Goal: Task Accomplishment & Management: Manage account settings

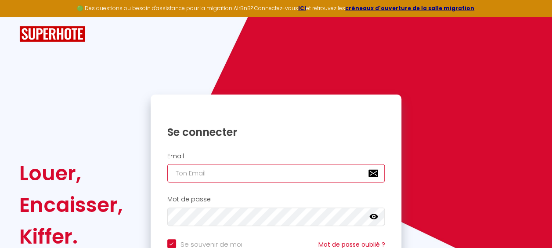
click at [279, 176] on input "email" at bounding box center [276, 173] width 218 height 18
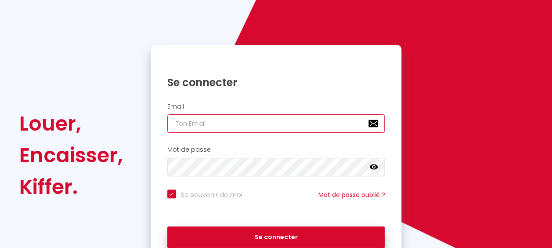
scroll to position [59, 0]
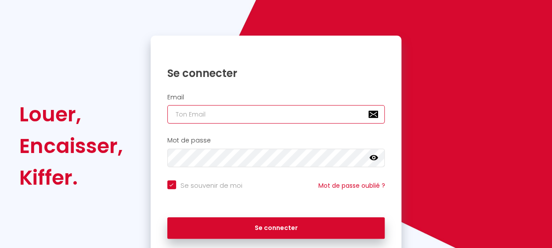
type input "l"
checkbox input "true"
type input "le"
checkbox input "true"
type input "lez"
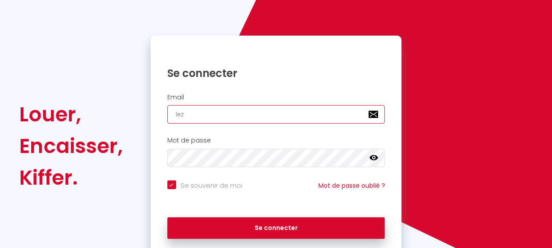
checkbox input "true"
type input "leza"
checkbox input "true"
type input "lezas"
checkbox input "true"
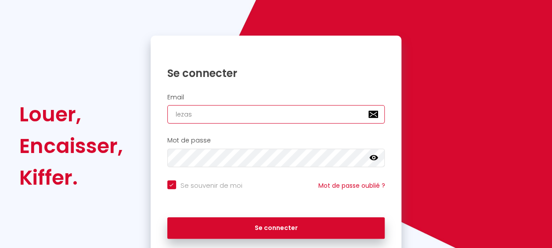
type input "lezasa"
checkbox input "true"
type input "lezasak"
checkbox input "true"
type input "lezasakh"
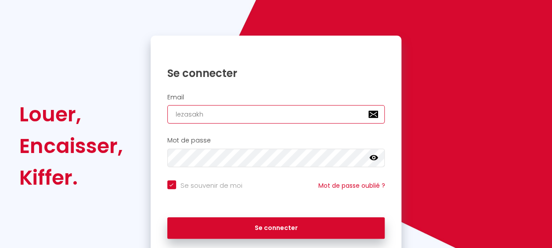
checkbox input "true"
type input "lezasakho"
checkbox input "true"
type input "lezasakho@"
checkbox input "true"
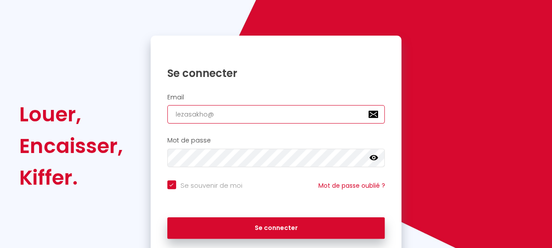
type input "lezasakho@g"
checkbox input "true"
type input "lezasakho@gm"
checkbox input "true"
type input "lezasakho@gma"
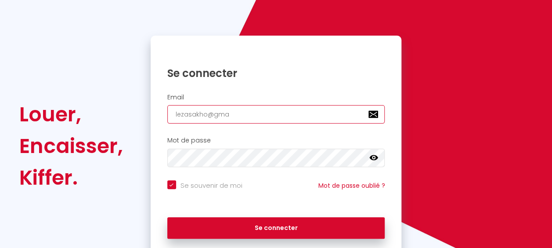
checkbox input "true"
type input "lezasakho@gmai"
checkbox input "true"
type input "[EMAIL_ADDRESS]"
checkbox input "true"
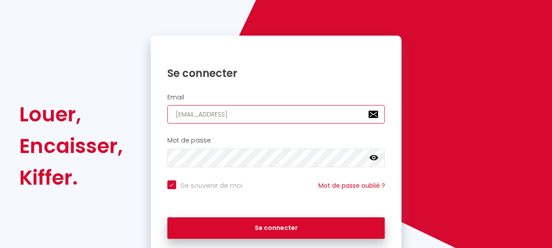
type input "[EMAIL_ADDRESS]."
checkbox input "true"
type input "lezasakho@gmail.c"
checkbox input "true"
type input "[EMAIL_ADDRESS][DOMAIN_NAME]"
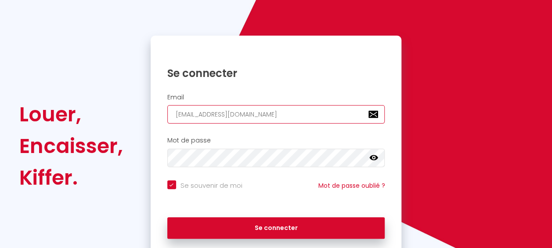
checkbox input "true"
type input "[EMAIL_ADDRESS][DOMAIN_NAME]"
checkbox input "true"
type input "[EMAIL_ADDRESS][DOMAIN_NAME]"
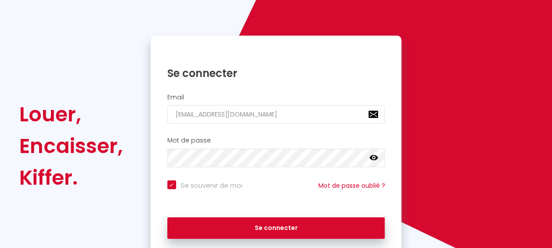
click at [373, 157] on icon at bounding box center [373, 157] width 9 height 5
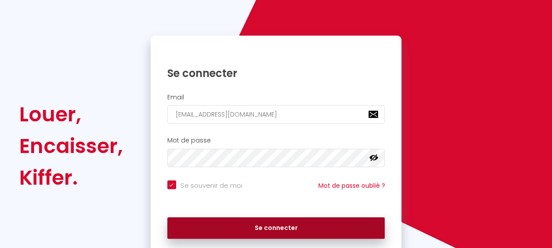
click at [331, 227] on button "Se connecter" at bounding box center [276, 228] width 218 height 22
checkbox input "true"
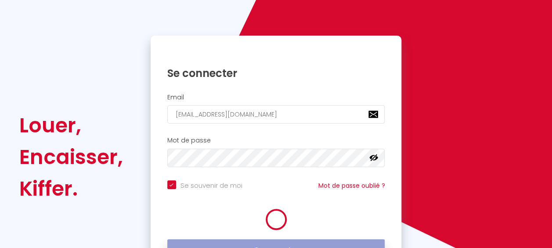
scroll to position [70, 0]
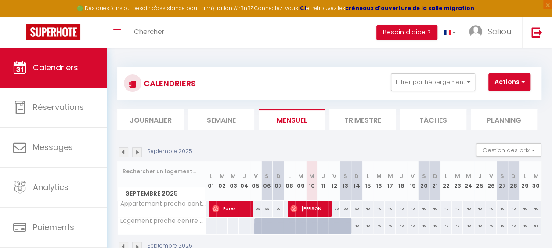
scroll to position [48, 0]
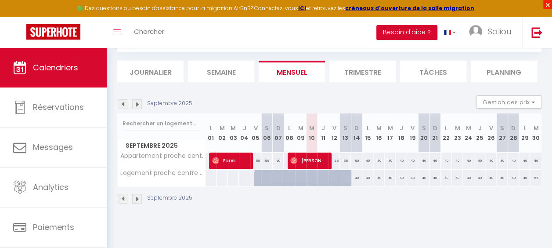
click at [547, 3] on span "×" at bounding box center [547, 4] width 9 height 9
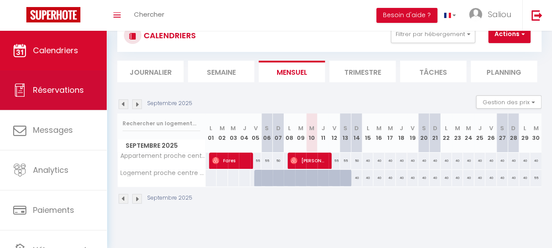
scroll to position [60, 0]
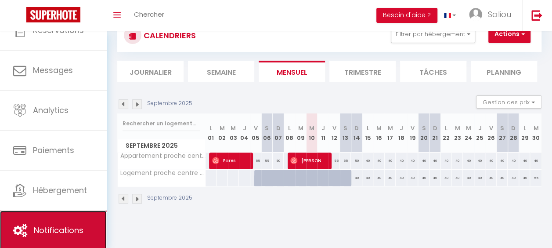
click at [38, 228] on span "Notifications" at bounding box center [59, 229] width 50 height 11
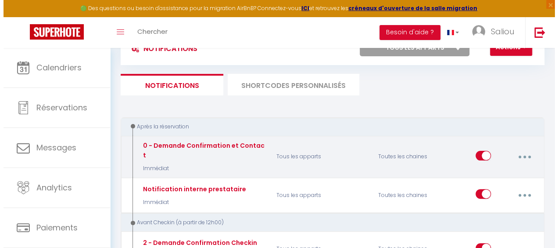
scroll to position [46, 0]
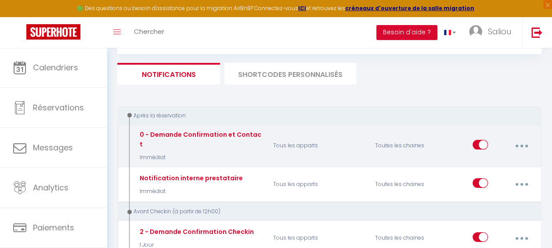
click at [242, 142] on div "0 - Demande Confirmation et Contact Immédiat" at bounding box center [199, 145] width 124 height 32
click at [520, 141] on button "button" at bounding box center [521, 145] width 23 height 17
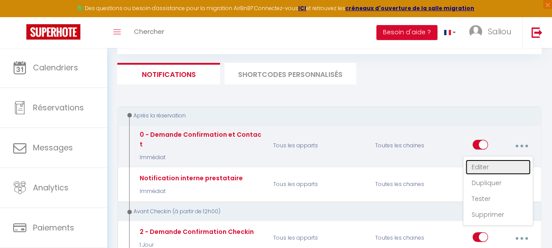
click at [487, 162] on link "Editer" at bounding box center [497, 166] width 65 height 15
type input "0 - Demande Confirmation et Contact"
select select "Immédiat"
select select "if_booking_is_paid"
checkbox input "true"
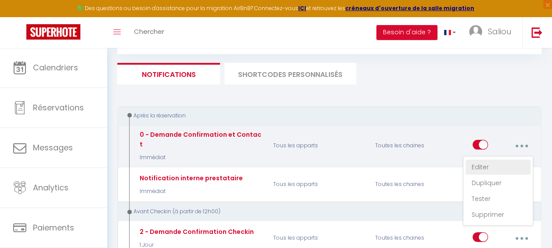
checkbox input "false"
radio input "true"
type input "Merci de confirmer votre réservation - [BOOKING:ID] - [GUEST:FIRST_NAME] [GUEST…"
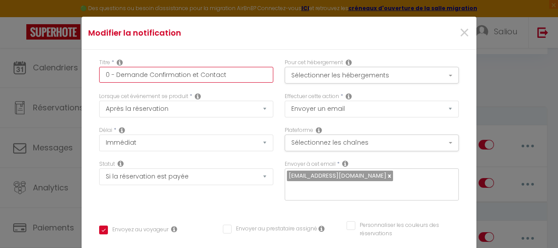
click at [221, 77] on input "0 - Demande Confirmation et Contact" at bounding box center [186, 75] width 174 height 16
type input "0 - Demande Confirmation et Contac"
checkbox input "true"
checkbox input "false"
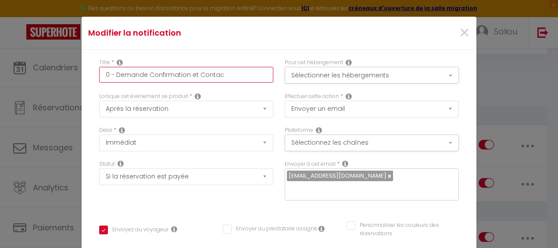
type input "0 - Demande Confirmation et Conta"
checkbox input "true"
checkbox input "false"
type input "0 - Demande Confirmation et Con"
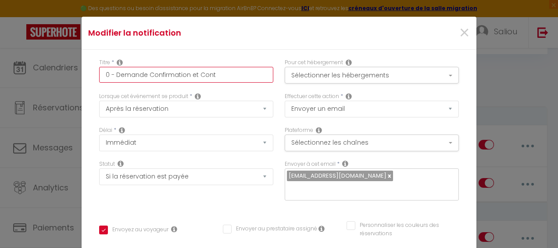
checkbox input "true"
checkbox input "false"
checkbox input "true"
checkbox input "false"
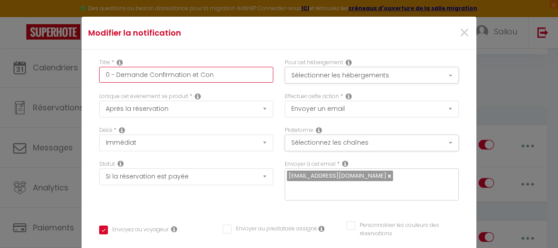
checkbox input "false"
type input "0 - Demande Confirmation et Co"
checkbox input "true"
checkbox input "false"
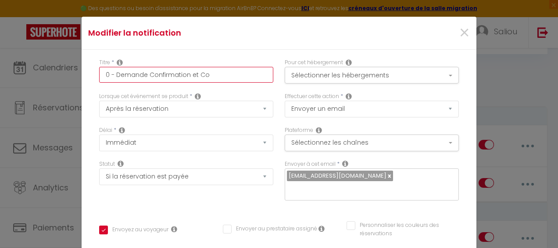
type input "0 - Demande Confirmation et C"
checkbox input "true"
checkbox input "false"
type input "0 - Demande Confirmation et"
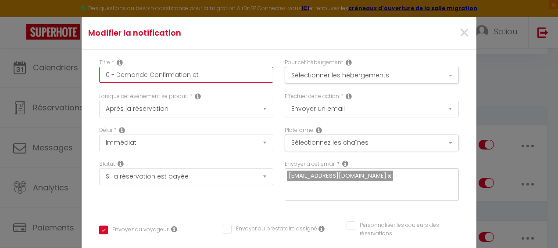
checkbox input "true"
checkbox input "false"
type input "0 - Demande Confirmation et"
checkbox input "true"
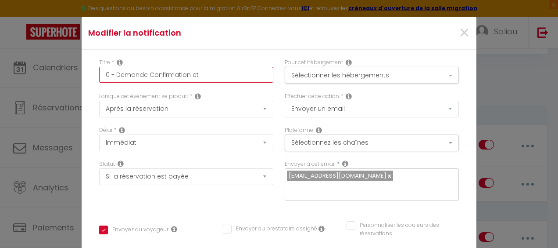
checkbox input "false"
type input "0 - Demande Confirmation"
checkbox input "true"
checkbox input "false"
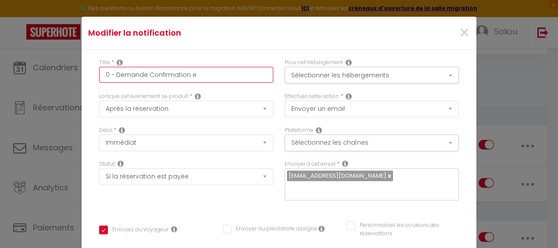
checkbox input "false"
checkbox input "true"
checkbox input "false"
type input "0 - Demande Confirmation"
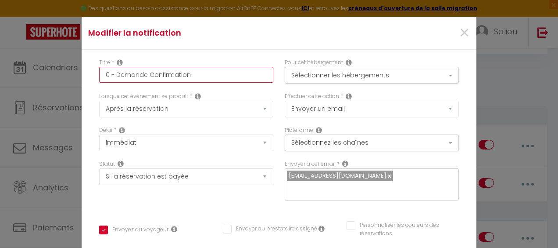
checkbox input "true"
checkbox input "false"
type input "0 - Demande Confirmatio"
checkbox input "true"
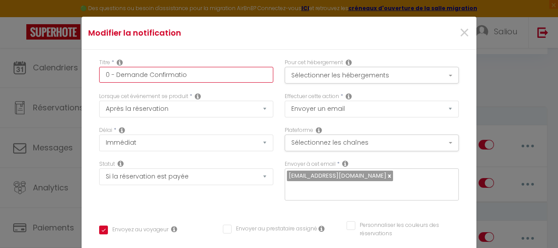
checkbox input "false"
type input "0 - Demande Confirmati"
checkbox input "true"
checkbox input "false"
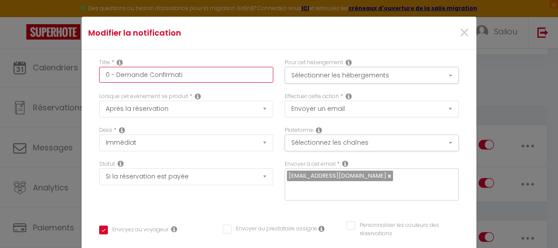
checkbox input "false"
type input "0 - Demande Confirmat"
checkbox input "true"
checkbox input "false"
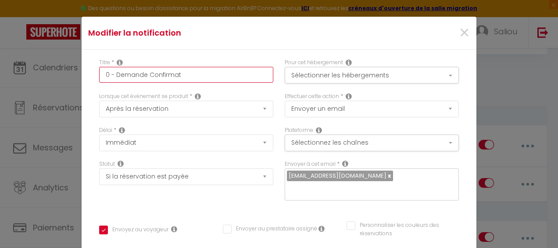
type input "0 - Demande Confirma"
checkbox input "true"
checkbox input "false"
type input "0 - Demande Confirm"
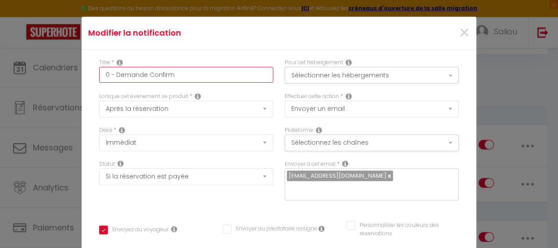
checkbox input "true"
checkbox input "false"
type input "0 - Demande Confir"
checkbox input "true"
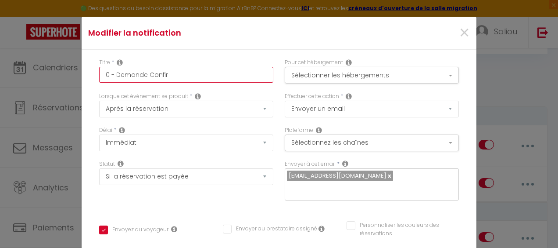
checkbox input "false"
type input "0 - Demande Confi"
checkbox input "true"
checkbox input "false"
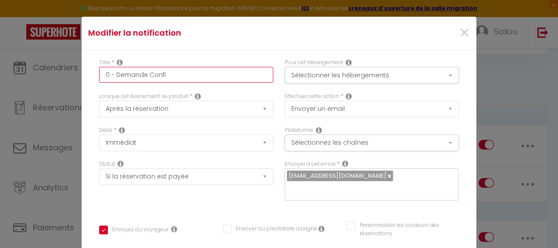
checkbox input "false"
type input "0 - Demande Conf"
checkbox input "true"
checkbox input "false"
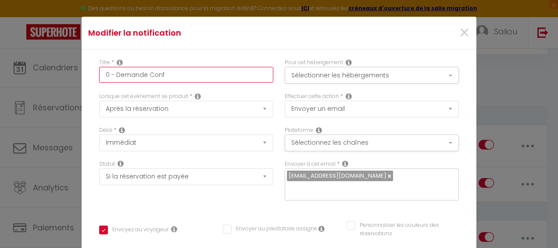
type input "0 - Demande Con"
checkbox input "true"
checkbox input "false"
type input "0 - Demande Co"
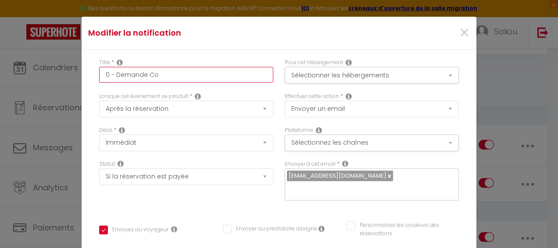
checkbox input "true"
checkbox input "false"
type input "0 - Demande C"
checkbox input "true"
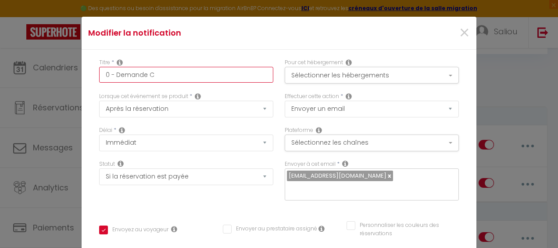
checkbox input "false"
type input "0 - Demande"
checkbox input "true"
checkbox input "false"
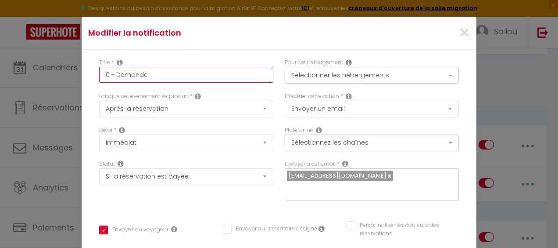
checkbox input "false"
type input "0 - Demande"
checkbox input "true"
checkbox input "false"
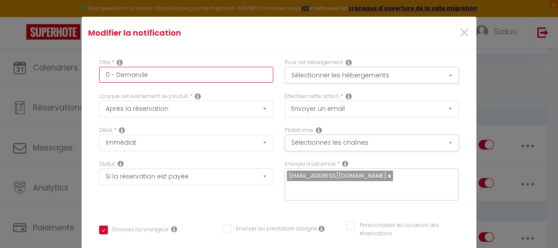
type input "0 - Demand"
checkbox input "true"
checkbox input "false"
type input "0 - Deman"
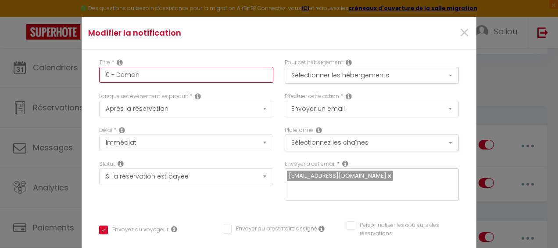
checkbox input "true"
checkbox input "false"
type input "0 - Dema"
checkbox input "true"
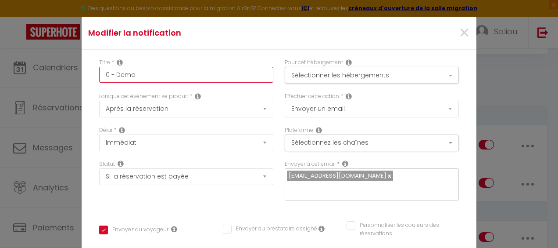
checkbox input "false"
type input "0 - Dem"
checkbox input "true"
checkbox input "false"
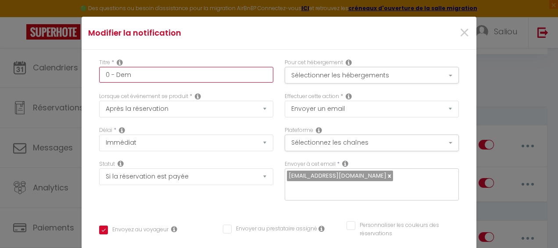
checkbox input "false"
type input "0 - De"
checkbox input "true"
checkbox input "false"
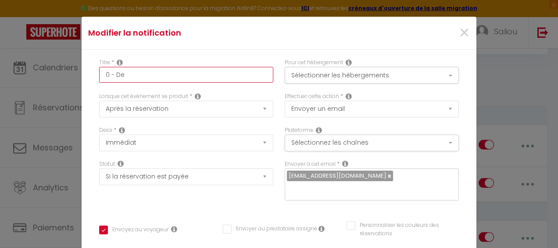
type input "0 - D"
checkbox input "true"
checkbox input "false"
type input "0 -"
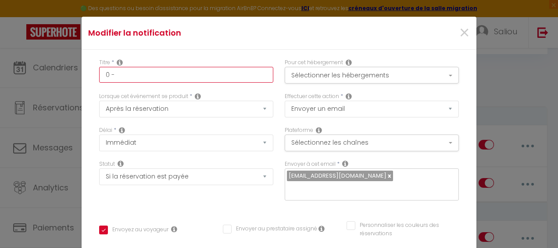
checkbox input "true"
checkbox input "false"
type input "0 -"
checkbox input "true"
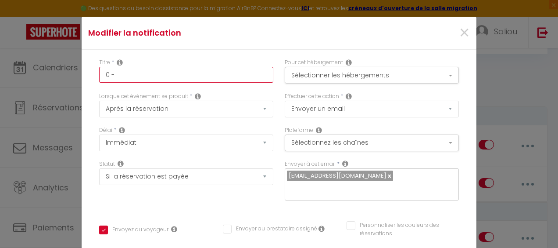
checkbox input "false"
type input "0"
checkbox input "true"
checkbox input "false"
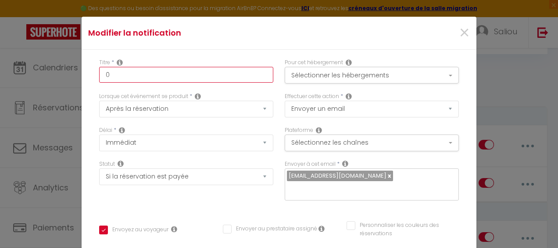
checkbox input "false"
type input "0"
checkbox input "true"
checkbox input "false"
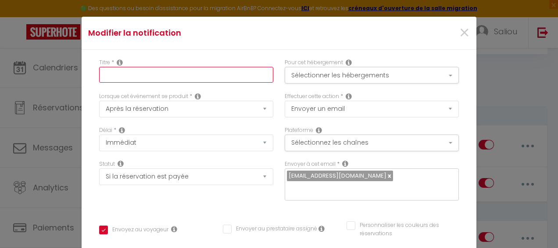
checkbox input "true"
checkbox input "false"
type input "m"
checkbox input "true"
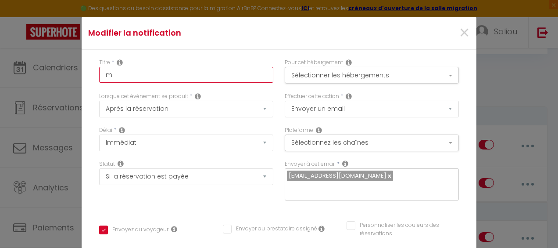
checkbox input "false"
type input "me"
checkbox input "true"
checkbox input "false"
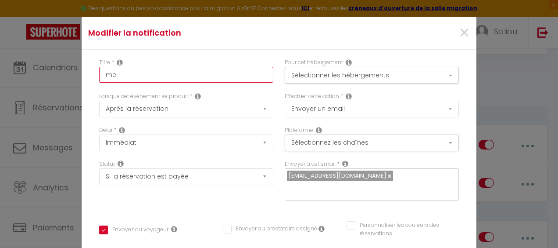
checkbox input "false"
type input "mer"
checkbox input "true"
checkbox input "false"
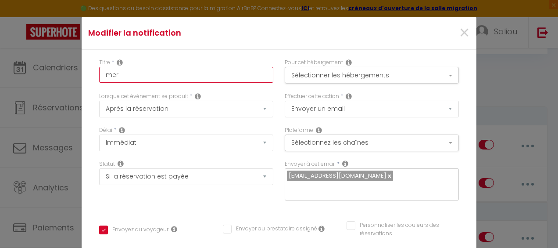
type input "merc"
checkbox input "true"
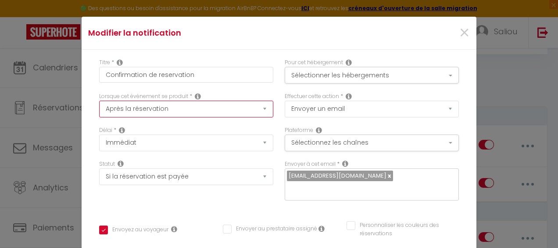
click at [212, 113] on select "Après la réservation Avant Checkin (à partir de 12h00) Après Checkin (à partir …" at bounding box center [186, 109] width 174 height 17
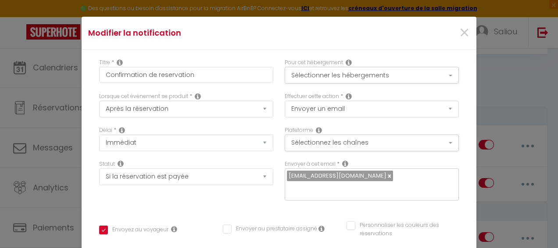
click at [210, 122] on div "Lorsque cet événement se produit * Après la réservation Avant Checkin (à partir…" at bounding box center [187, 109] width 186 height 34
click at [410, 77] on button "Sélectionner les hébergements" at bounding box center [372, 75] width 174 height 17
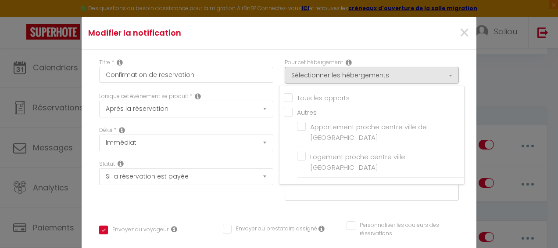
click at [297, 101] on input "Tous les apparts" at bounding box center [374, 97] width 180 height 9
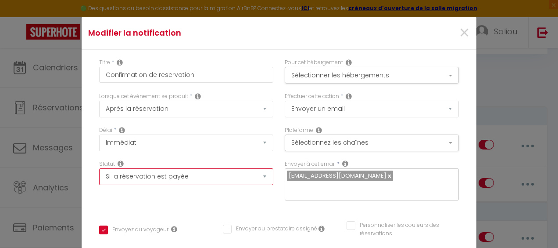
click at [266, 182] on select "Aucun Si la réservation est payée Si réservation non payée Si la caution a été …" at bounding box center [186, 176] width 174 height 17
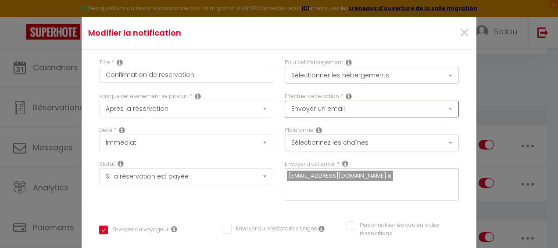
click at [356, 111] on select "Envoyer un email Envoyer un SMS Envoyer une notification push" at bounding box center [372, 109] width 174 height 17
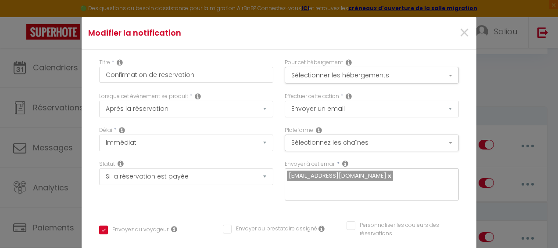
click at [390, 95] on div "Effectuer cette action * Envoyer un email Envoyer un SMS Envoyer une notificati…" at bounding box center [372, 104] width 174 height 25
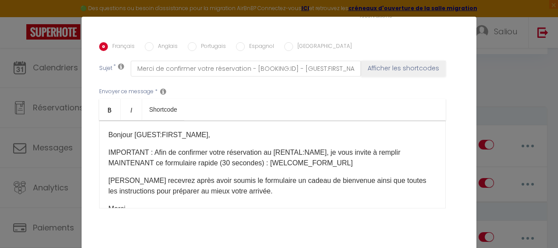
scroll to position [232, 0]
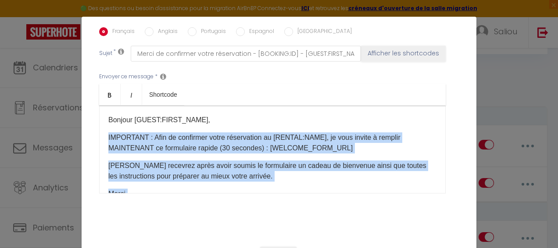
drag, startPoint x: 104, startPoint y: 126, endPoint x: 260, endPoint y: 175, distance: 163.8
click at [260, 175] on div "Bonjour [GUEST:FIRST_NAME], IMPORTANT : Afin de confirmer votre réservation au …" at bounding box center [272, 149] width 347 height 88
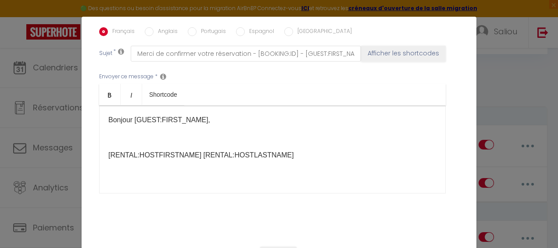
click at [299, 150] on p "[RENTAL:HOSTFIRSTNAME] [RENTAL:HOSTLASTNAME]" at bounding box center [272, 155] width 328 height 11
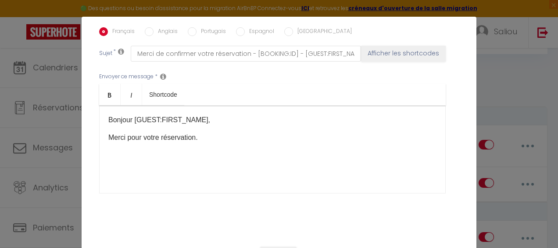
click at [222, 132] on p "Merci pour votre réservation." at bounding box center [272, 137] width 328 height 11
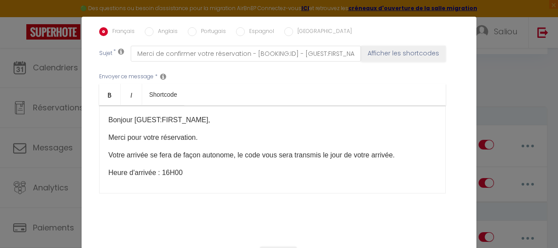
scroll to position [1, 0]
click at [139, 184] on p "Heure de Départ : 10H00" at bounding box center [272, 189] width 328 height 11
click at [133, 166] on p "Heure d'arrivée : 16H00" at bounding box center [272, 171] width 328 height 11
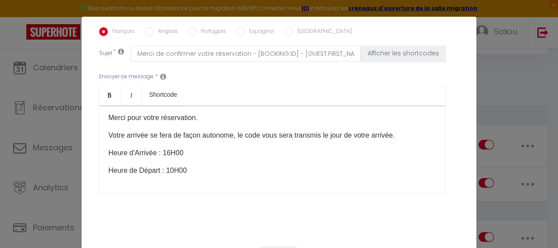
click at [248, 165] on p "Heure de Départ : 10H00" at bounding box center [272, 170] width 328 height 11
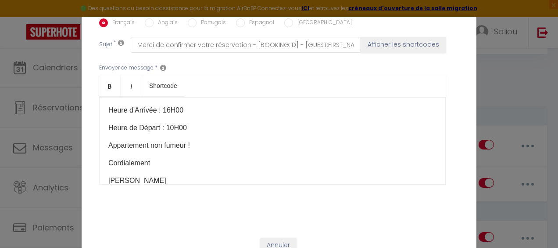
scroll to position [30, 0]
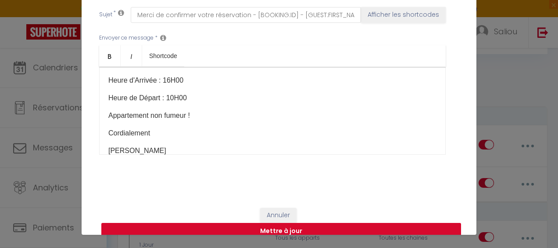
click at [374, 223] on button "Mettre à jour" at bounding box center [281, 231] width 360 height 17
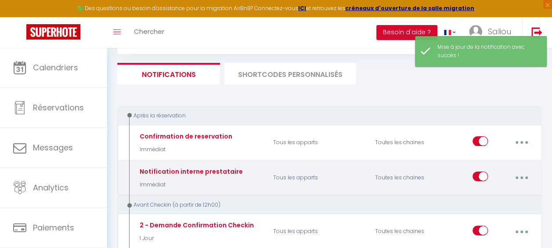
click at [520, 179] on button "button" at bounding box center [521, 177] width 23 height 17
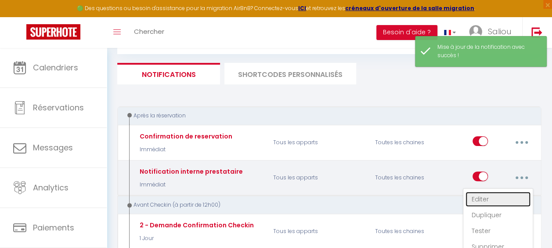
click at [487, 195] on link "Editer" at bounding box center [497, 198] width 65 height 15
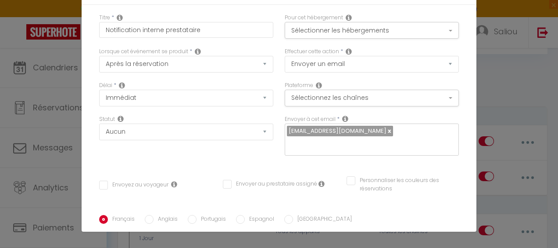
scroll to position [0, 0]
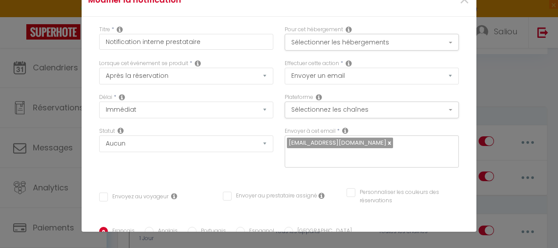
click at [511, 63] on div "Modifier la notification × Titre * Notification interne prestataire Pour cet hé…" at bounding box center [279, 124] width 558 height 248
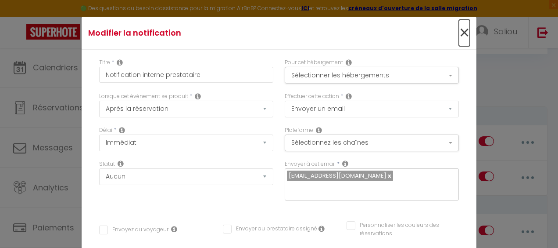
click at [459, 36] on span "×" at bounding box center [464, 33] width 11 height 26
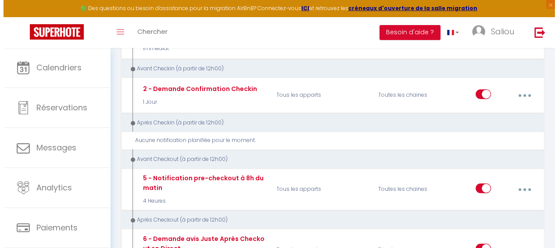
scroll to position [192, 0]
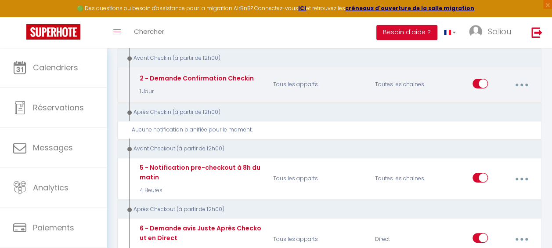
click at [364, 88] on p "Tous les apparts" at bounding box center [318, 84] width 102 height 25
click at [523, 85] on button "button" at bounding box center [521, 84] width 23 height 17
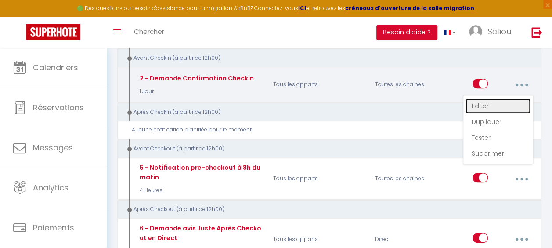
click at [486, 101] on link "Editer" at bounding box center [497, 105] width 65 height 15
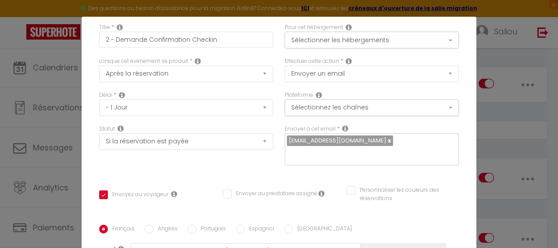
scroll to position [33, 0]
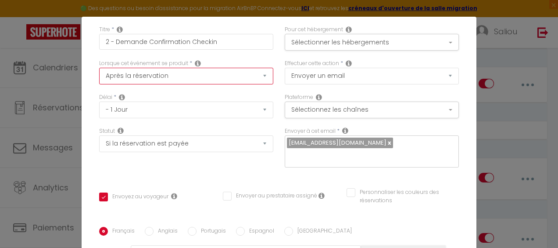
click at [205, 74] on select "Après la réservation Avant Checkin (à partir de 12h00) Après Checkin (à partir …" at bounding box center [186, 76] width 174 height 17
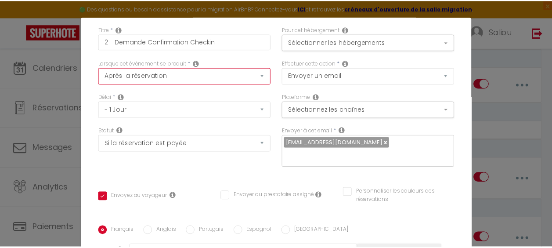
scroll to position [0, 0]
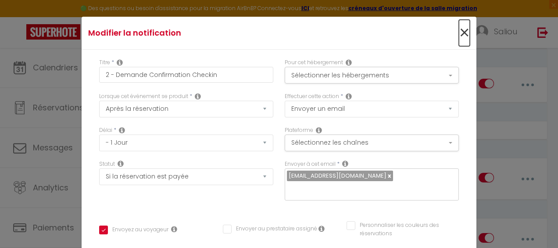
click at [459, 28] on span "×" at bounding box center [464, 33] width 11 height 26
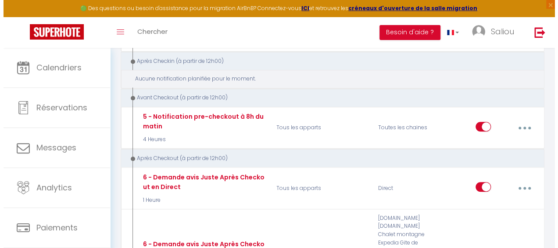
scroll to position [263, 0]
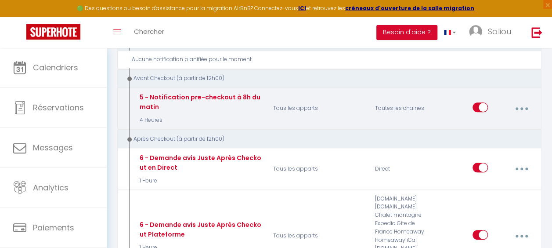
click at [520, 107] on button "button" at bounding box center [521, 108] width 23 height 17
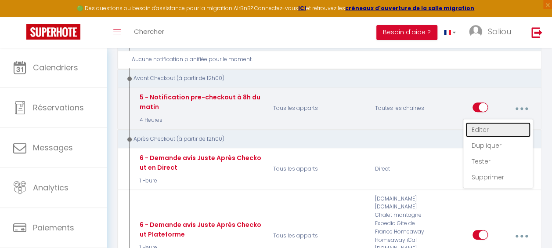
click at [492, 122] on link "Editer" at bounding box center [497, 129] width 65 height 15
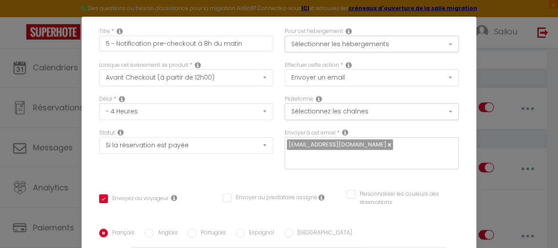
scroll to position [22, 0]
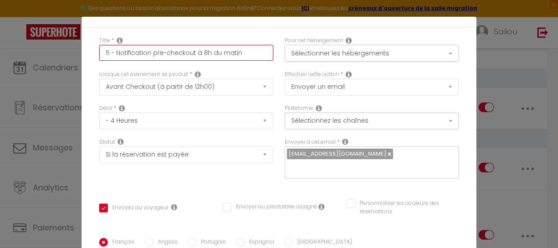
click at [244, 54] on input "5 - Notification pre-checkout à 8h du matin" at bounding box center [186, 53] width 174 height 16
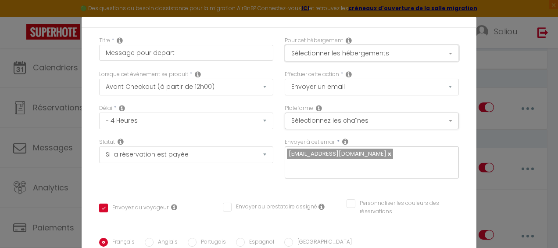
click at [302, 53] on button "Sélectionner les hébergements" at bounding box center [372, 53] width 174 height 17
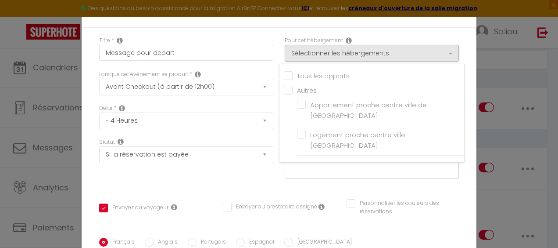
click at [284, 76] on input "Tous les apparts" at bounding box center [374, 75] width 180 height 9
click at [275, 177] on div "Titre * Message pour depart Pour cet hébergement Sélectionner les hébergements …" at bounding box center [279, 238] width 395 height 420
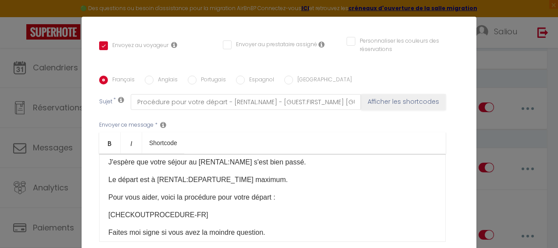
scroll to position [4, 0]
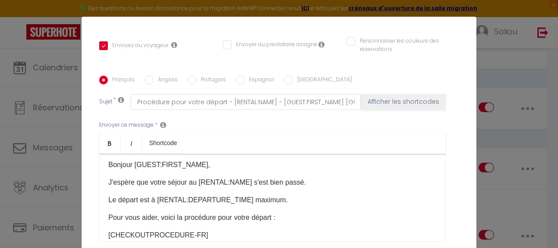
click at [243, 177] on p "J'espère que votre séjour au [RENTAL:NAME] s'est bien passé." at bounding box center [272, 182] width 328 height 11
click at [240, 194] on p "Le départ est à [RENTAL:DEPARTURE_TIME] maximum." at bounding box center [272, 199] width 328 height 11
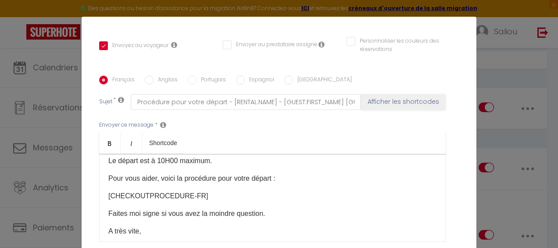
scroll to position [43, 0]
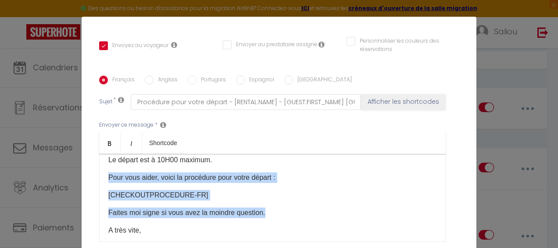
drag, startPoint x: 106, startPoint y: 166, endPoint x: 264, endPoint y: 200, distance: 161.7
click at [264, 200] on div "Bonjour [GUEST:FIRST_NAME], J'espère que votre séjour s'est bien passé. Le dépa…" at bounding box center [272, 198] width 347 height 88
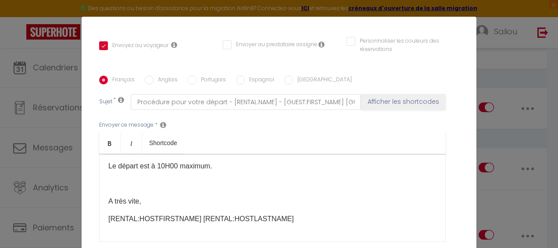
scroll to position [20, 0]
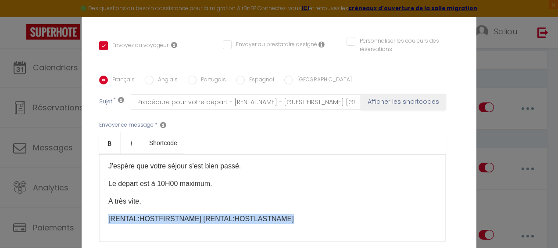
drag, startPoint x: 103, startPoint y: 205, endPoint x: 270, endPoint y: 209, distance: 166.4
click at [270, 209] on div "Bonjour [GUEST:FIRST_NAME], J'espère que votre séjour s'est bien passé. Le dépa…" at bounding box center [272, 198] width 347 height 88
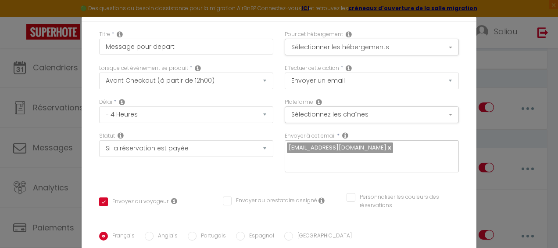
scroll to position [27, 0]
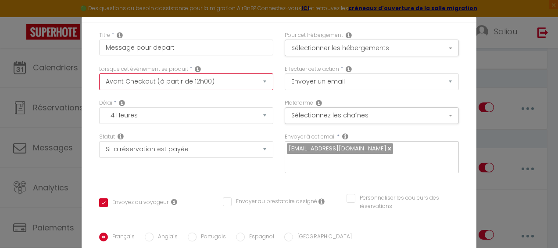
click at [235, 84] on select "Après la réservation Avant Checkin (à partir de 12h00) Après Checkin (à partir …" at bounding box center [186, 81] width 174 height 17
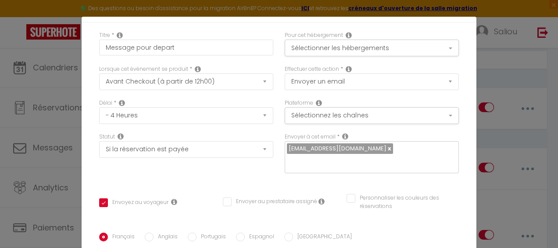
click at [246, 61] on div "Titre * Message pour depart" at bounding box center [187, 48] width 186 height 34
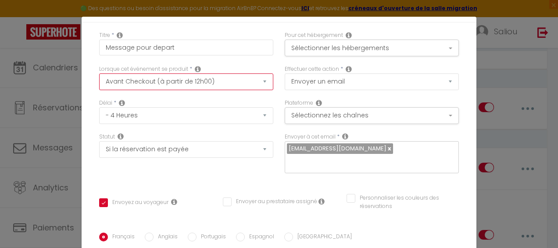
click at [230, 81] on select "Après la réservation Avant Checkin (à partir de 12h00) Après Checkin (à partir …" at bounding box center [186, 81] width 174 height 17
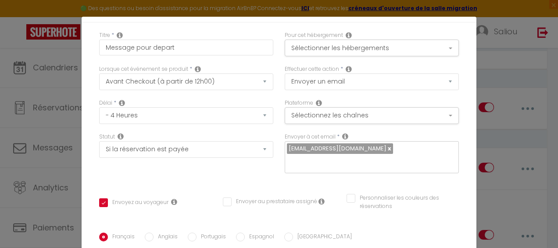
drag, startPoint x: 245, startPoint y: 67, endPoint x: 229, endPoint y: 86, distance: 25.2
click at [229, 86] on div "Lorsque cet événement se produit * Après la réservation Avant Checkin (à partir…" at bounding box center [186, 77] width 174 height 25
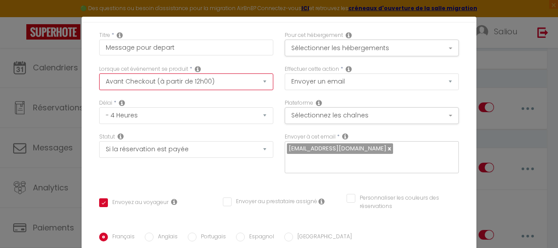
click at [229, 86] on select "Après la réservation Avant Checkin (à partir de 12h00) Après Checkin (à partir …" at bounding box center [186, 81] width 174 height 17
click at [209, 86] on select "Après la réservation Avant Checkin (à partir de 12h00) Après Checkin (à partir …" at bounding box center [186, 81] width 174 height 17
click at [211, 85] on select "Après la réservation Avant Checkin (à partir de 12h00) Après Checkin (à partir …" at bounding box center [186, 81] width 174 height 17
click at [205, 81] on select "Après la réservation Avant Checkin (à partir de 12h00) Après Checkin (à partir …" at bounding box center [186, 81] width 174 height 17
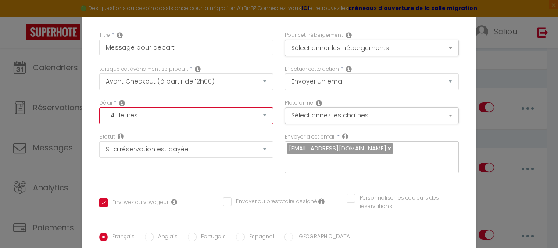
click at [212, 116] on select "Immédiat - 10 Minutes - 1 Heure - 2 Heures - 3 Heures - 4 Heures - 5 Heures - 6…" at bounding box center [186, 115] width 174 height 17
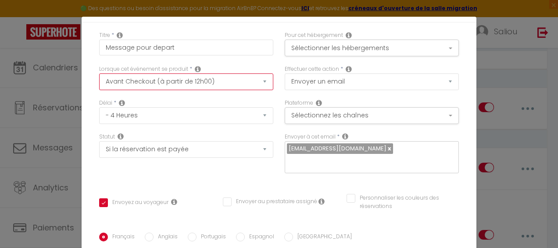
click at [230, 84] on select "Après la réservation Avant Checkin (à partir de 12h00) Après Checkin (à partir …" at bounding box center [186, 81] width 174 height 17
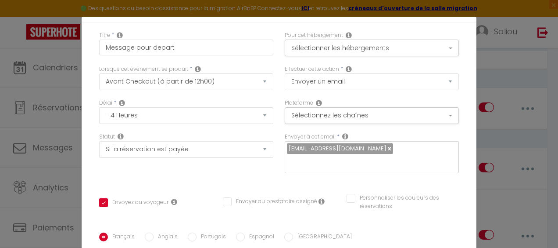
click at [279, 61] on div "Pour cet hébergement Sélectionner les hébergements Tous les apparts Autres Appa…" at bounding box center [372, 48] width 186 height 34
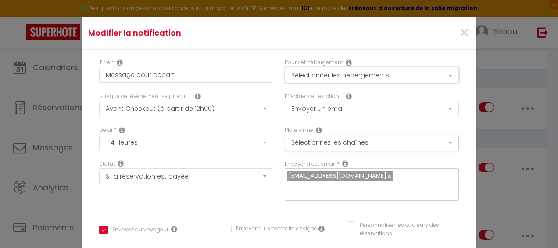
click at [380, 79] on button "Sélectionner les hébergements" at bounding box center [372, 75] width 174 height 17
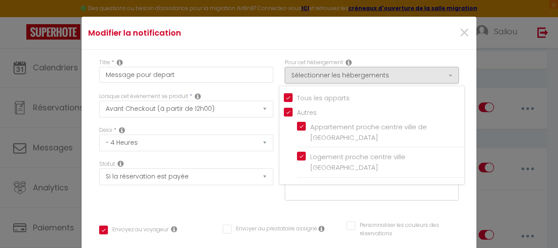
click at [284, 97] on input "Tous les apparts" at bounding box center [374, 97] width 180 height 9
click at [279, 195] on div "Envoyer à cet email * [EMAIL_ADDRESS][DOMAIN_NAME]" at bounding box center [372, 185] width 186 height 50
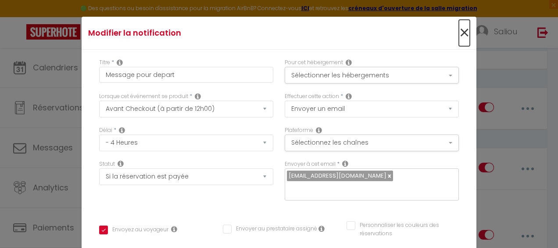
click at [459, 32] on span "×" at bounding box center [464, 33] width 11 height 26
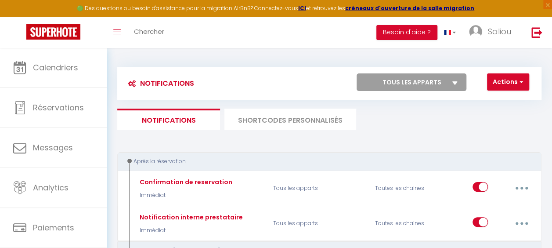
click at [316, 119] on li "SHORTCODES PERSONNALISÉS" at bounding box center [290, 119] width 132 height 22
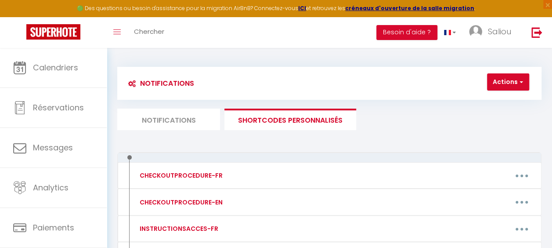
click at [209, 121] on li "Notifications" at bounding box center [168, 119] width 103 height 22
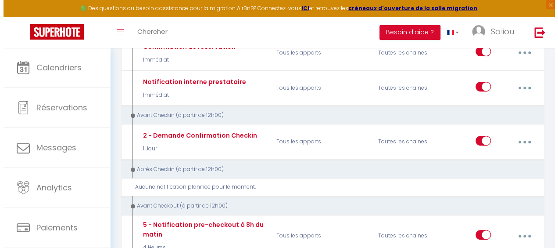
scroll to position [137, 0]
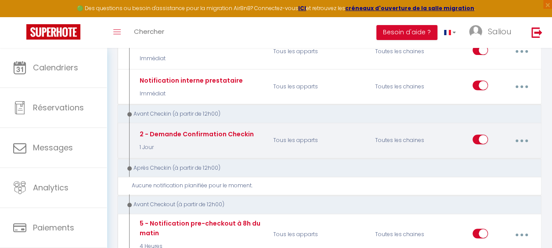
click at [522, 141] on button "button" at bounding box center [521, 140] width 23 height 17
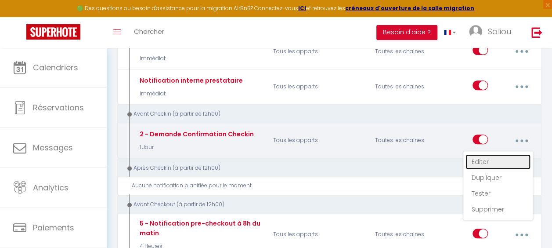
click at [485, 161] on link "Editer" at bounding box center [497, 161] width 65 height 15
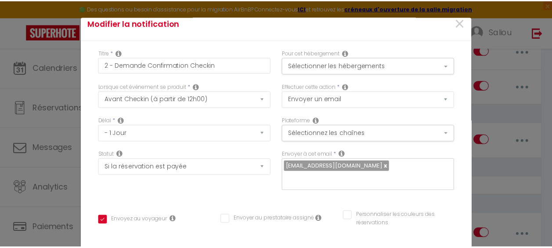
scroll to position [0, 0]
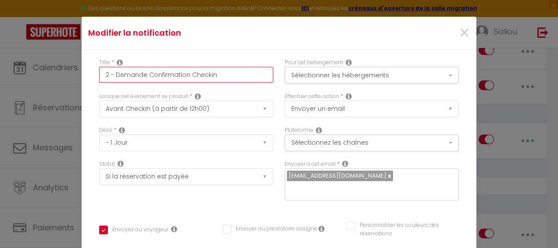
click at [237, 75] on input "2 - Demande Confirmation Checkin" at bounding box center [186, 75] width 174 height 16
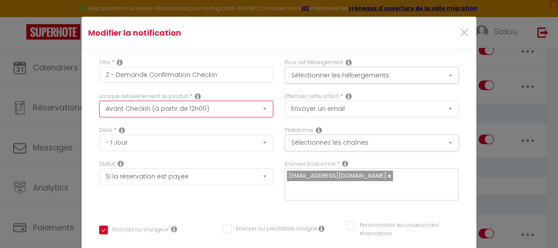
click at [239, 102] on select "Après la réservation Avant Checkin (à partir de 12h00) Après Checkin (à partir …" at bounding box center [186, 109] width 174 height 17
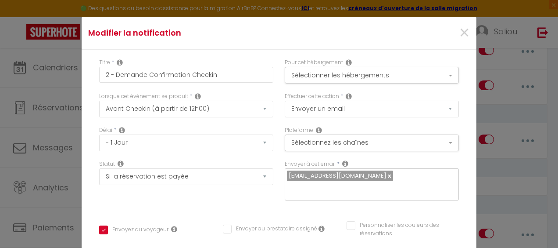
click at [222, 127] on div "Délai * Immédiat - 10 Minutes - 1 Heure - 2 Heures - 3 Heures - 4 Heures - 5 He…" at bounding box center [186, 138] width 174 height 25
click at [459, 33] on span "×" at bounding box center [464, 33] width 11 height 26
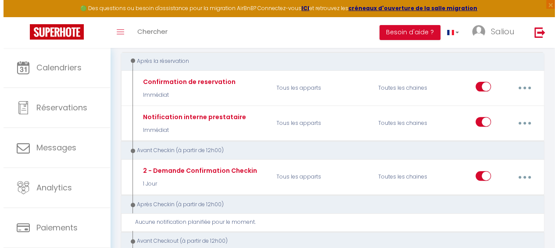
scroll to position [100, 0]
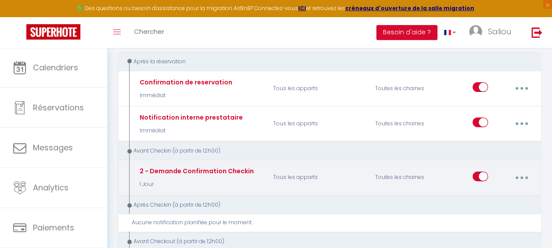
click at [481, 176] on input "checkbox" at bounding box center [479, 177] width 15 height 13
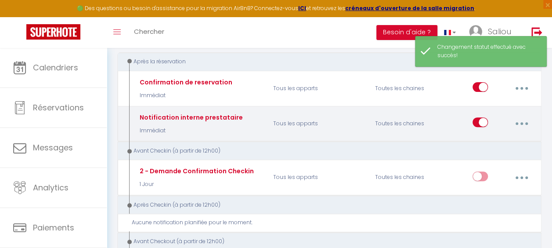
click at [531, 120] on button "button" at bounding box center [521, 123] width 23 height 17
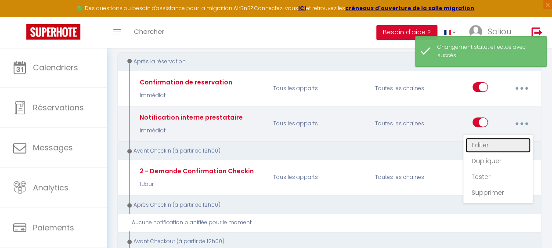
click at [487, 142] on link "Editer" at bounding box center [497, 144] width 65 height 15
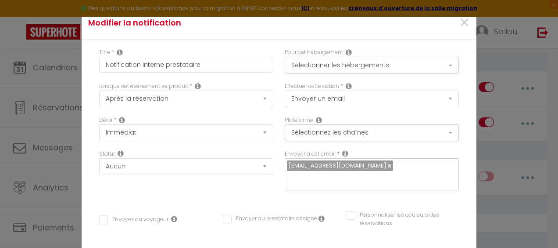
scroll to position [0, 0]
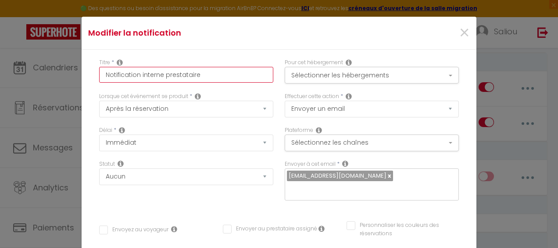
click at [234, 77] on input "Notification interne prestataire" at bounding box center [186, 75] width 174 height 16
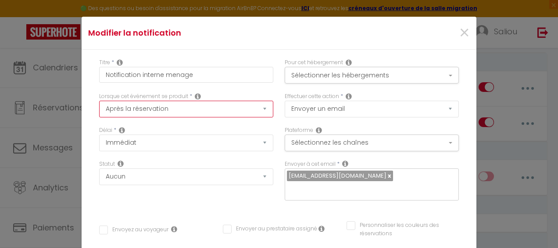
click at [233, 107] on select "Après la réservation Avant Checkin (à partir de 12h00) Après Checkin (à partir …" at bounding box center [186, 109] width 174 height 17
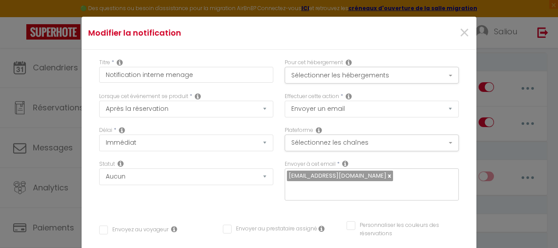
click at [216, 122] on div "Lorsque cet événement se produit * Après la réservation Avant Checkin (à partir…" at bounding box center [187, 109] width 186 height 34
click at [359, 74] on button "Sélectionner les hébergements" at bounding box center [372, 75] width 174 height 17
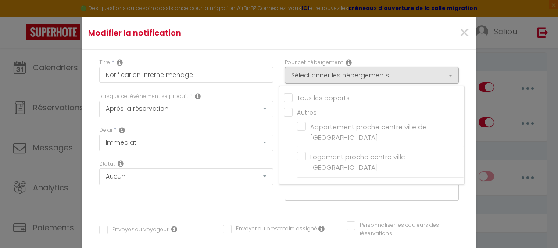
click at [284, 98] on input "Tous les apparts" at bounding box center [374, 97] width 180 height 9
click at [230, 119] on div "Lorsque cet événement se produit * Après la réservation Avant Checkin (à partir…" at bounding box center [187, 109] width 186 height 34
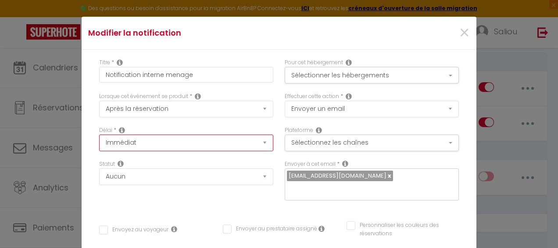
click at [197, 147] on select "Immédiat + 10 Minutes + 1 Heure + 2 Heures + 3 Heures + 4 Heures + 5 Heures + 6…" at bounding box center [186, 142] width 174 height 17
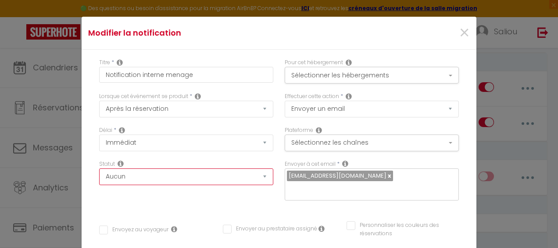
click at [205, 180] on select "Aucun Si la réservation est payée Si réservation non payée Si la caution a été …" at bounding box center [186, 176] width 174 height 17
click at [99, 168] on select "Aucun Si la réservation est payée Si réservation non payée Si la caution a été …" at bounding box center [186, 176] width 174 height 17
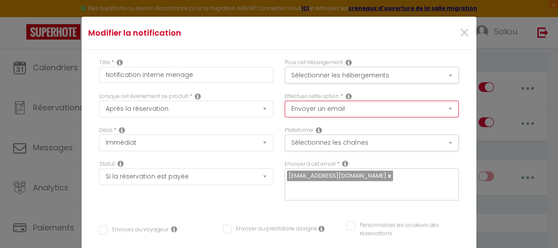
click at [330, 104] on select "Envoyer un email Envoyer un SMS Envoyer une notification push" at bounding box center [372, 109] width 174 height 17
click at [347, 107] on select "Envoyer un email Envoyer un SMS Envoyer une notification push" at bounding box center [372, 109] width 174 height 17
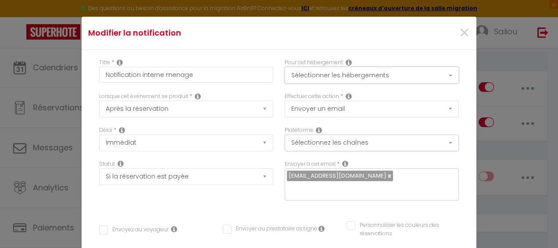
click at [380, 73] on button "Sélectionner les hébergements" at bounding box center [372, 75] width 174 height 17
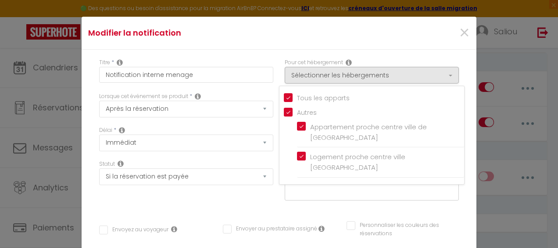
click at [392, 49] on div "Modifier la notification ×" at bounding box center [279, 33] width 395 height 33
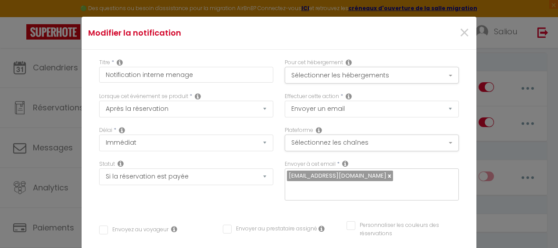
click at [223, 224] on input "Envoyer au prestataire assigné" at bounding box center [270, 228] width 94 height 9
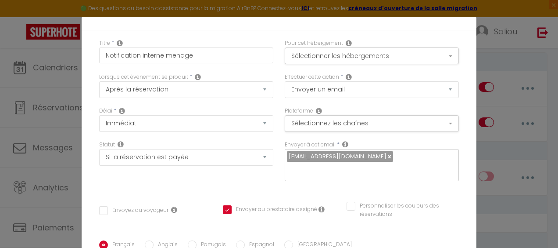
scroll to position [19, 0]
click at [377, 164] on input "text" at bounding box center [369, 169] width 165 height 11
click at [387, 155] on link at bounding box center [389, 156] width 5 height 8
click at [319, 155] on span "camilleduflot" at bounding box center [307, 156] width 37 height 8
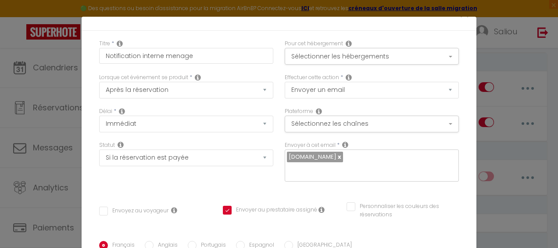
click at [321, 178] on div "Titre * Notification interne menage Pour cet hébergement Sélectionner les héber…" at bounding box center [279, 241] width 395 height 420
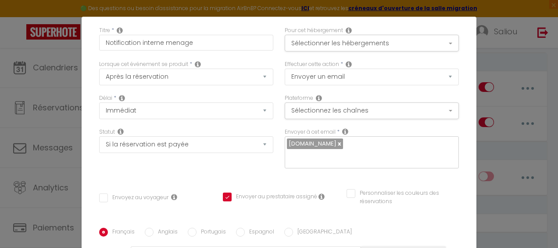
scroll to position [0, 0]
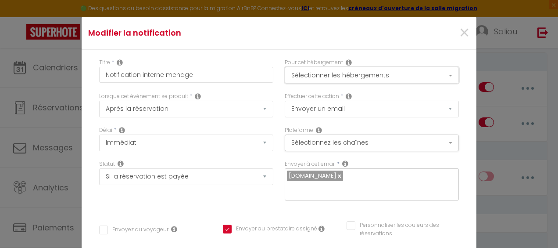
click at [361, 73] on button "Sélectionner les hébergements" at bounding box center [372, 75] width 174 height 17
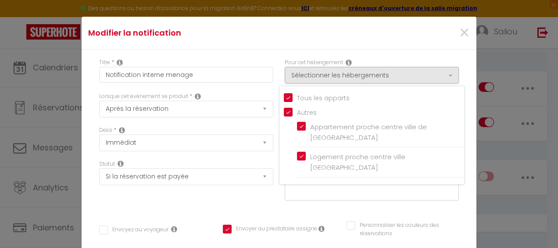
click at [262, 46] on div "Modifier la notification ×" at bounding box center [279, 33] width 395 height 33
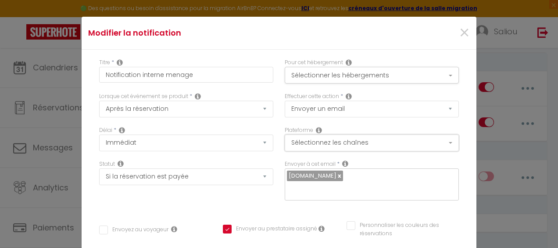
click at [413, 139] on button "Sélectionnez les chaînes" at bounding box center [372, 142] width 174 height 17
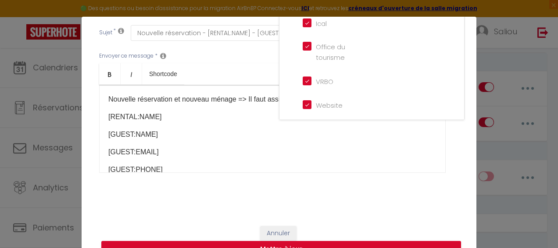
scroll to position [33, 0]
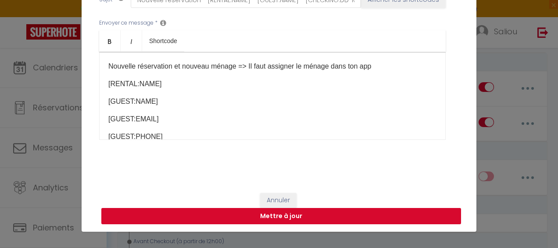
click at [269, 209] on button "Mettre à jour" at bounding box center [281, 216] width 360 height 17
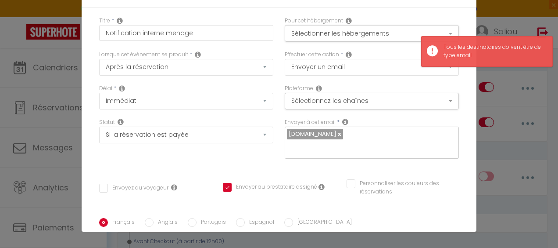
scroll to position [8, 0]
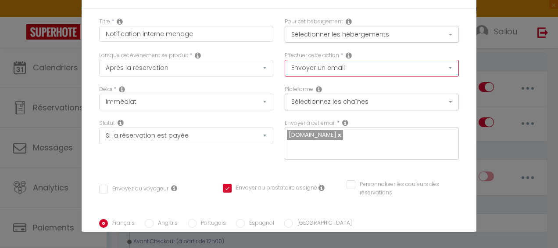
click at [387, 63] on select "Envoyer un email Envoyer un SMS Envoyer une notification push" at bounding box center [372, 68] width 174 height 17
click at [370, 72] on select "Envoyer un email Envoyer un SMS Envoyer une notification push" at bounding box center [372, 68] width 174 height 17
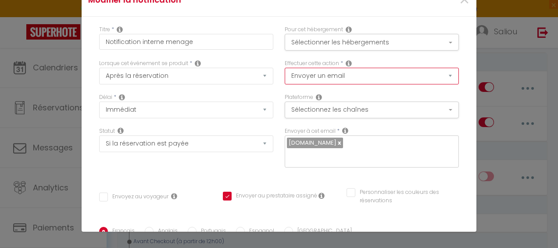
scroll to position [253, 0]
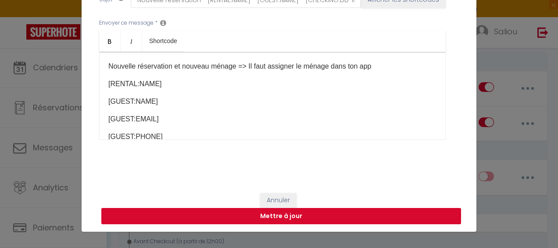
click at [305, 211] on button "Mettre à jour" at bounding box center [281, 216] width 360 height 17
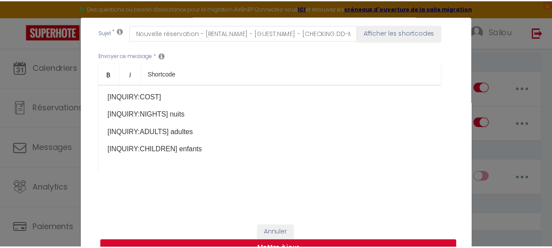
scroll to position [0, 0]
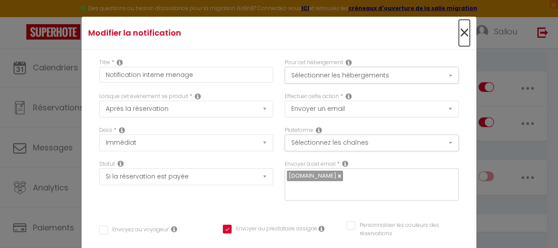
click at [459, 33] on span "×" at bounding box center [464, 33] width 11 height 26
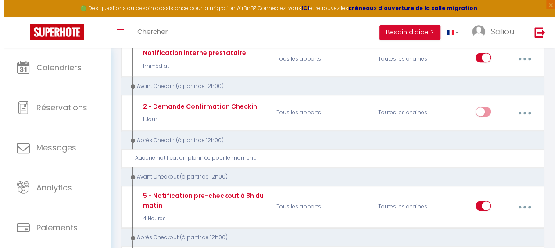
scroll to position [165, 0]
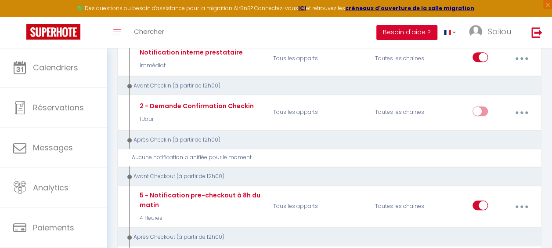
click at [415, 28] on button "Besoin d'aide ?" at bounding box center [406, 32] width 61 height 15
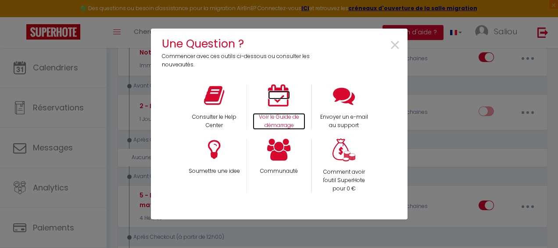
click at [273, 101] on icon at bounding box center [279, 95] width 22 height 22
